Goal: Book appointment/travel/reservation

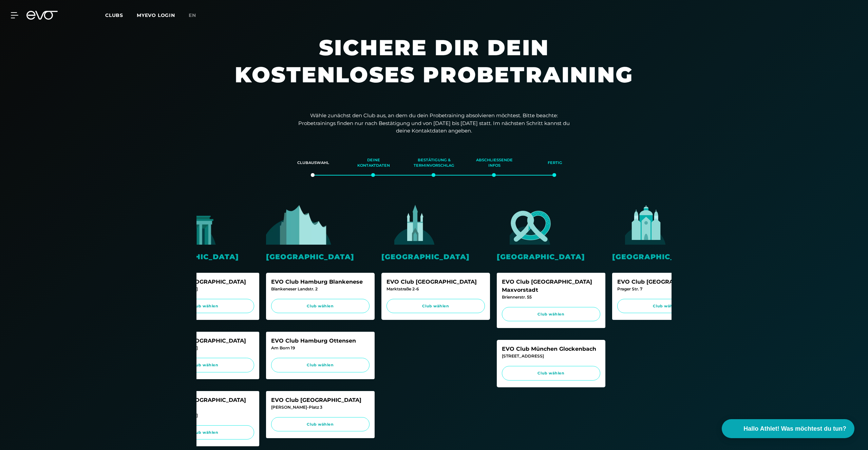
scroll to position [0, 170]
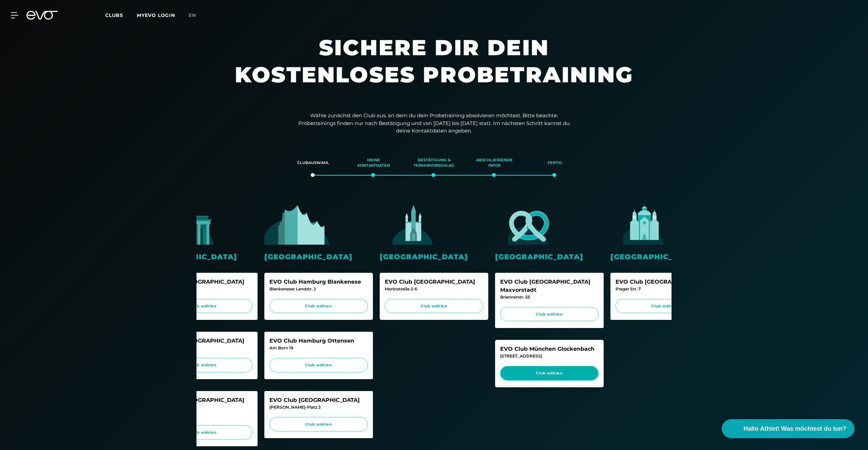
click at [558, 369] on span "Club wählen" at bounding box center [549, 373] width 98 height 15
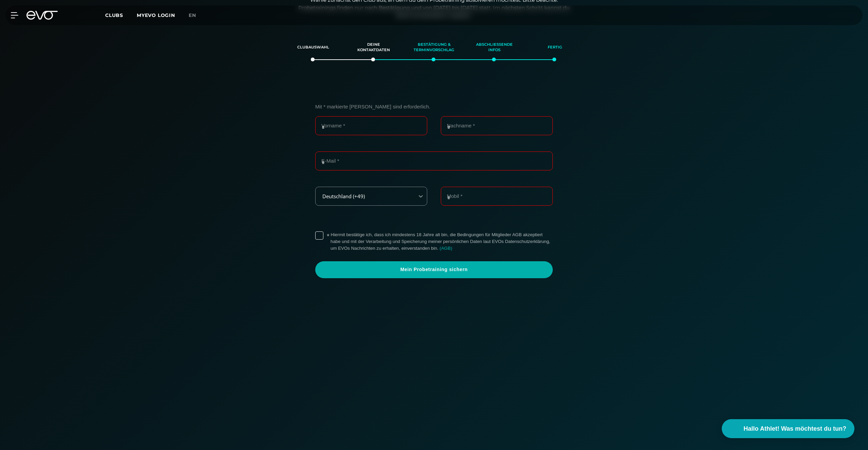
scroll to position [116, 0]
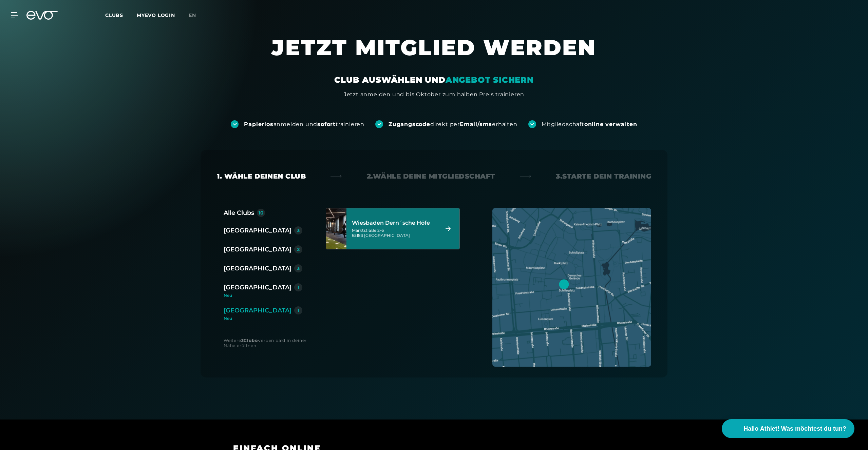
click at [240, 297] on div "Neu" at bounding box center [266, 296] width 84 height 4
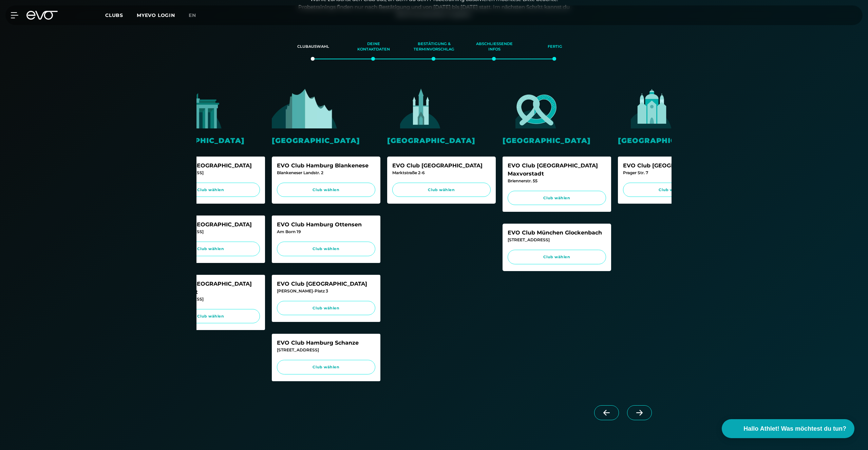
scroll to position [0, 170]
